Goal: Find specific page/section: Find specific page/section

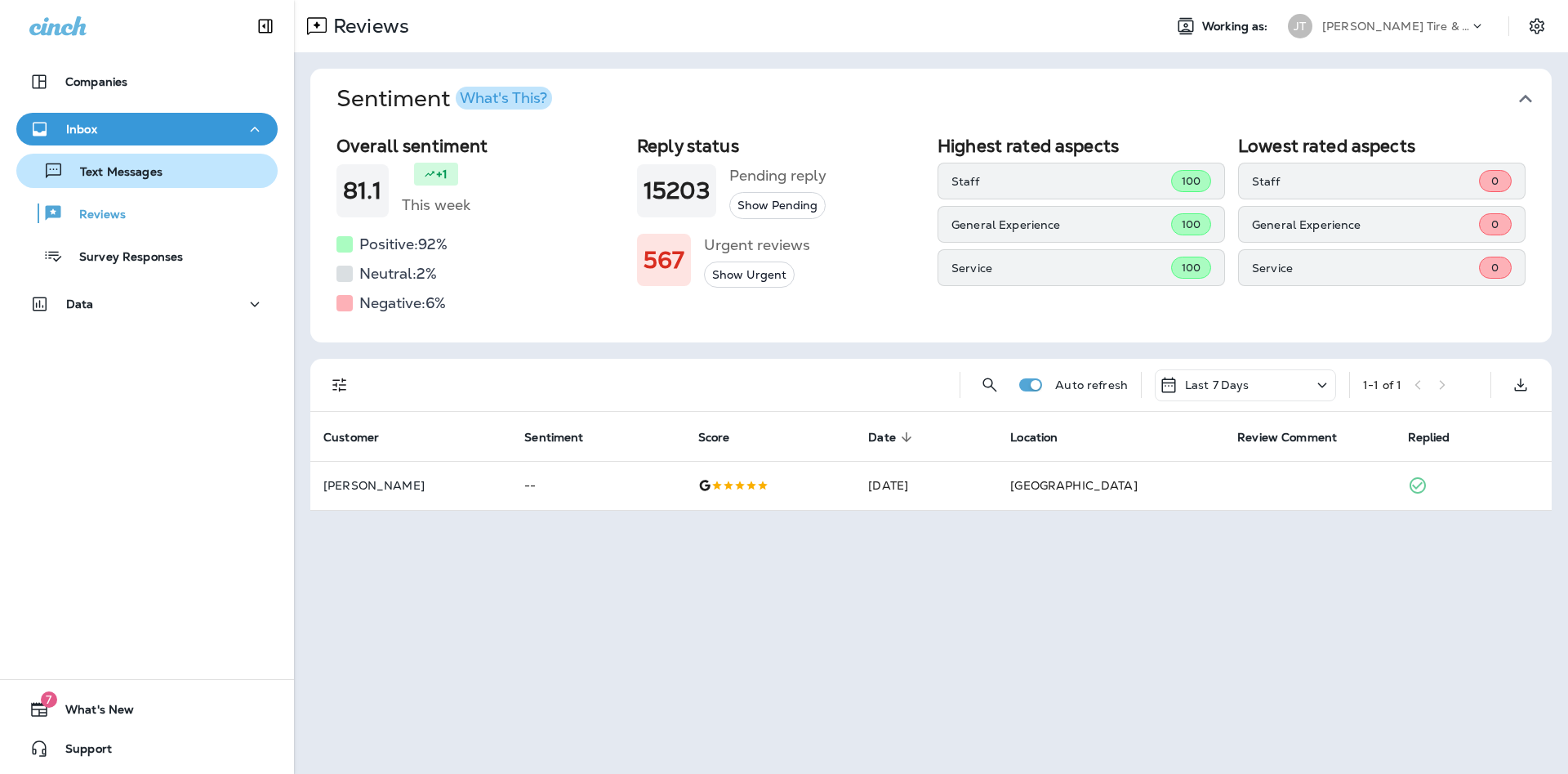
click at [162, 165] on p "Text Messages" at bounding box center [112, 173] width 99 height 15
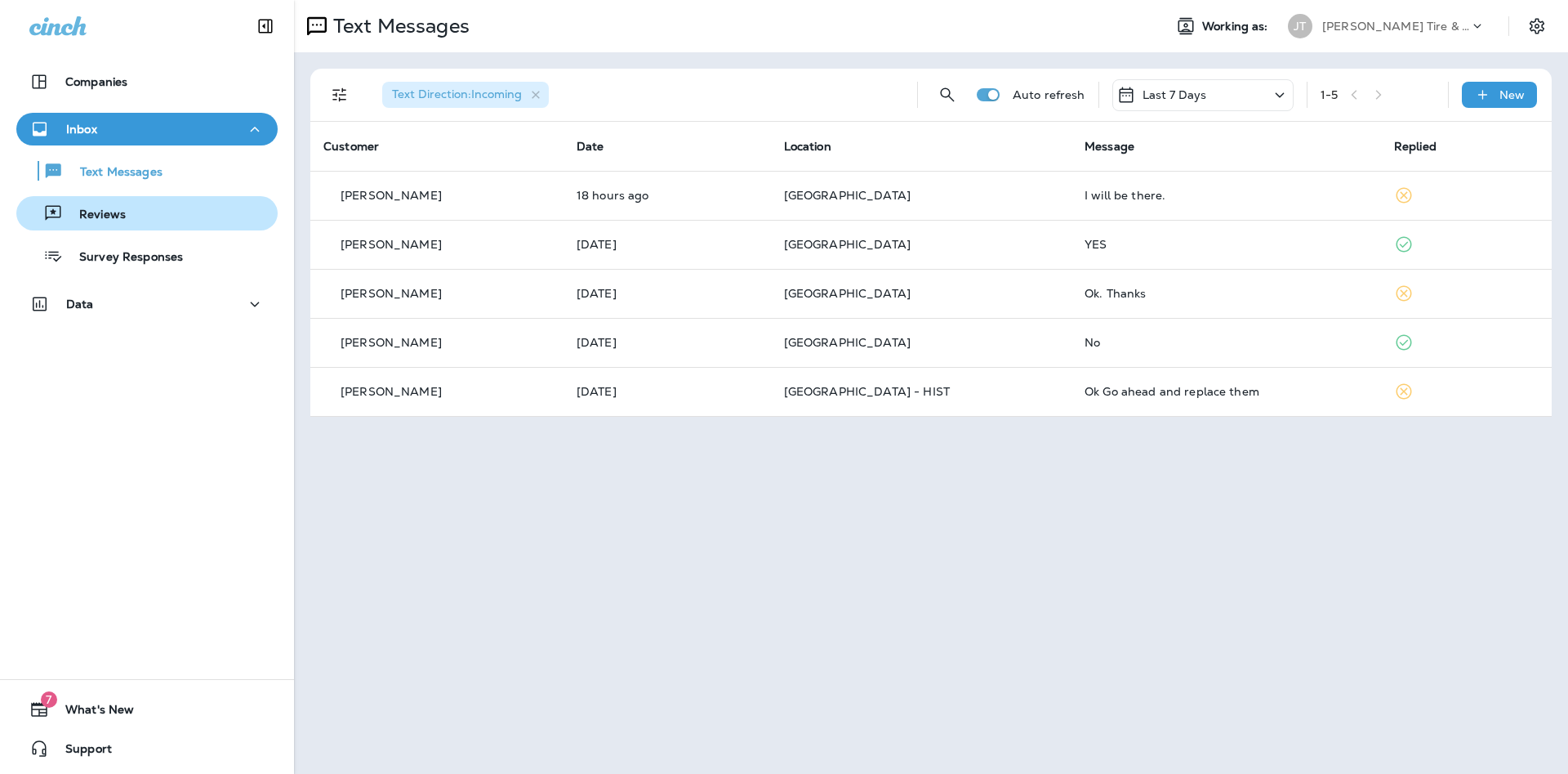
click at [110, 219] on p "Reviews" at bounding box center [94, 216] width 63 height 15
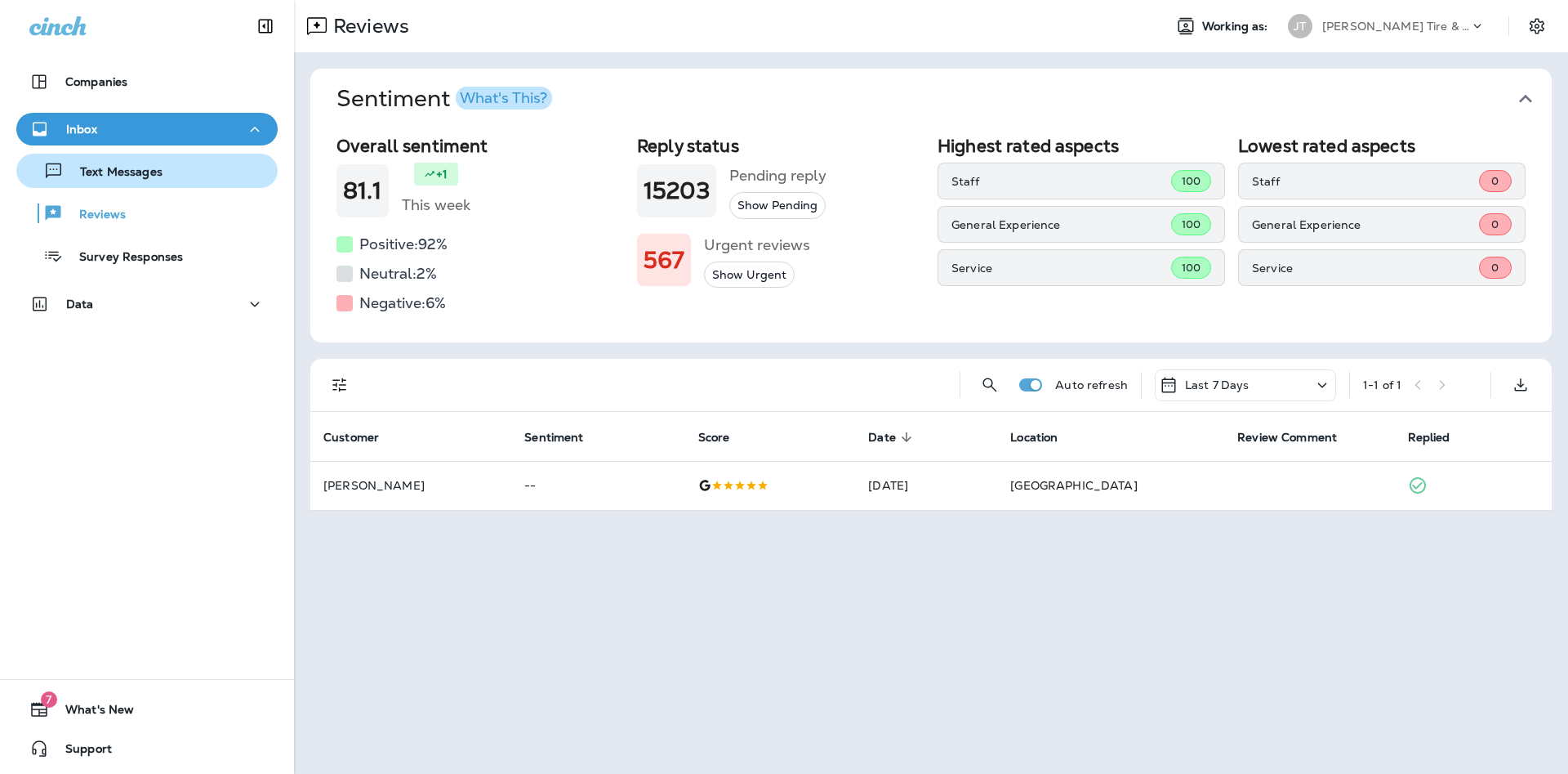
click at [128, 178] on p "Text Messages" at bounding box center [112, 173] width 99 height 15
